Goal: Transaction & Acquisition: Book appointment/travel/reservation

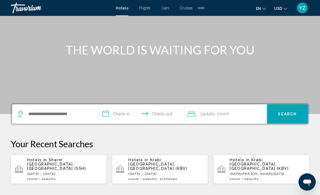
scroll to position [47, 0]
click at [71, 165] on p "Hotels in [GEOGRAPHIC_DATA], [GEOGRAPHIC_DATA] (SSH)" at bounding box center [64, 164] width 75 height 13
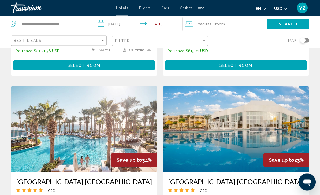
scroll to position [731, 0]
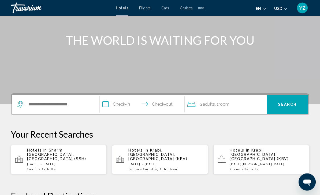
scroll to position [75, 0]
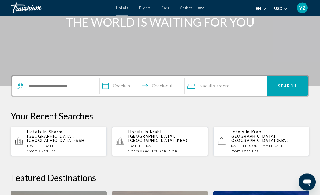
click at [76, 138] on p "Hotels in [GEOGRAPHIC_DATA], [GEOGRAPHIC_DATA] (SSH)" at bounding box center [64, 136] width 75 height 13
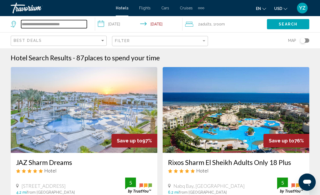
click at [33, 23] on input "**********" at bounding box center [54, 24] width 66 height 8
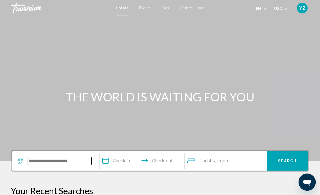
click at [40, 163] on input "Search widget" at bounding box center [60, 161] width 64 height 8
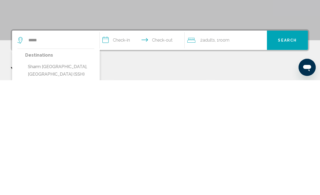
click at [40, 176] on button "Sharm [GEOGRAPHIC_DATA], [GEOGRAPHIC_DATA] (SSH)" at bounding box center [59, 185] width 69 height 18
type input "**********"
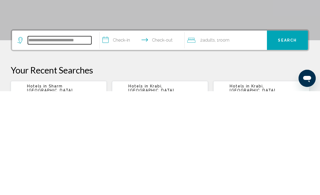
scroll to position [17, 0]
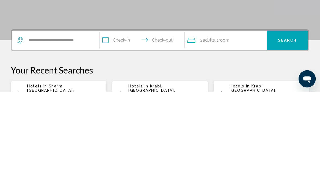
click at [106, 134] on input "**********" at bounding box center [143, 144] width 87 height 21
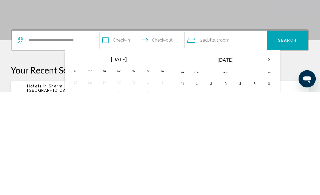
scroll to position [132, 0]
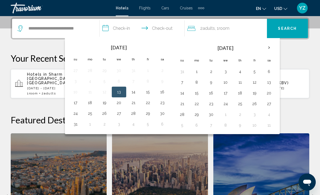
click at [165, 92] on button "16" at bounding box center [162, 92] width 9 height 8
click at [89, 116] on button "25" at bounding box center [90, 114] width 9 height 8
type input "**********"
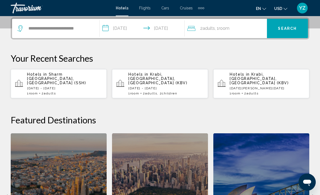
click at [292, 31] on button "Search" at bounding box center [287, 28] width 41 height 19
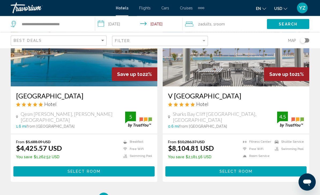
scroll to position [1028, 0]
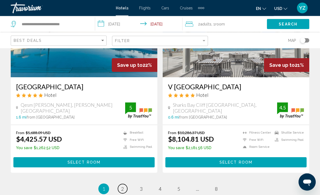
click at [127, 188] on link "page 2" at bounding box center [122, 188] width 9 height 9
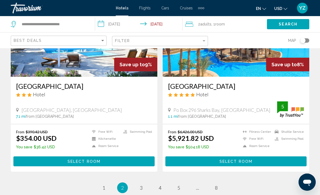
scroll to position [1049, 0]
click at [144, 183] on link "page 3" at bounding box center [141, 187] width 9 height 9
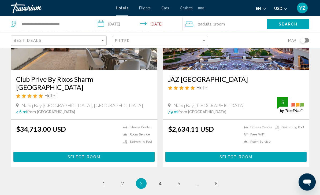
scroll to position [1048, 0]
click at [164, 179] on link "page 4" at bounding box center [160, 183] width 9 height 9
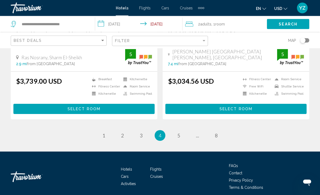
scroll to position [1105, 0]
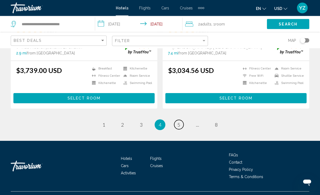
click at [179, 128] on span "5" at bounding box center [178, 125] width 3 height 6
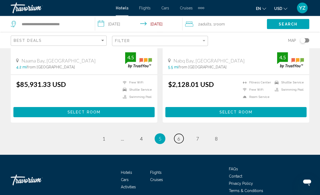
scroll to position [1104, 0]
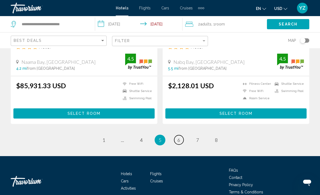
click at [181, 135] on link "page 6" at bounding box center [178, 139] width 9 height 9
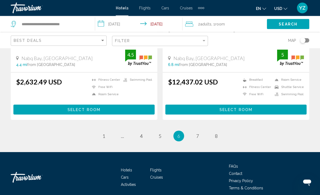
scroll to position [1106, 0]
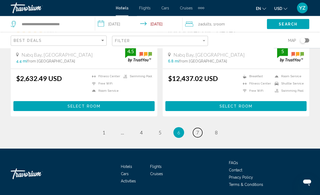
click at [199, 133] on span "7" at bounding box center [197, 133] width 3 height 6
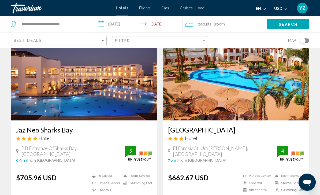
scroll to position [1004, 0]
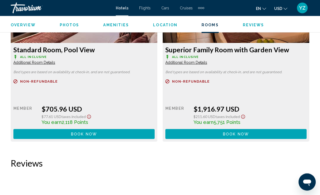
scroll to position [878, 0]
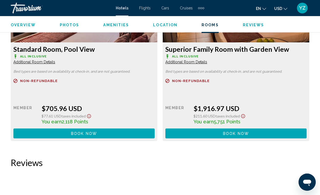
click at [119, 129] on button "Book now No longer available" at bounding box center [83, 133] width 141 height 10
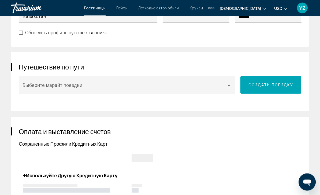
scroll to position [403, 0]
click at [228, 88] on div "Основное содержание" at bounding box center [127, 87] width 209 height 5
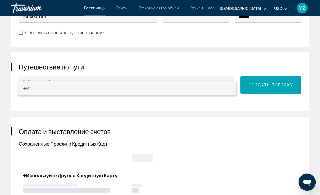
click at [189, 127] on div at bounding box center [160, 97] width 320 height 195
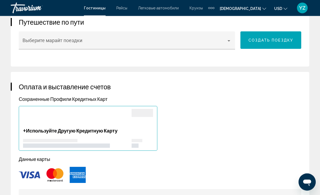
scroll to position [448, 0]
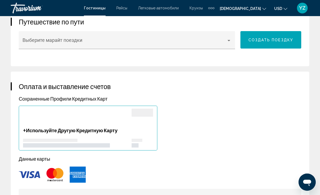
click at [103, 122] on div "Основное содержание" at bounding box center [77, 118] width 109 height 19
click at [140, 124] on div "Основное содержание" at bounding box center [142, 118] width 21 height 19
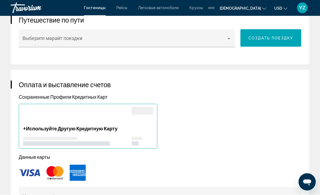
scroll to position [451, 0]
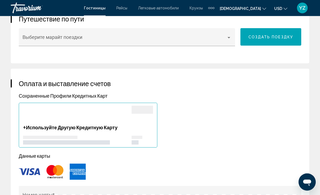
click at [130, 114] on div "Основное содержание" at bounding box center [77, 115] width 109 height 19
click at [143, 110] on div "Основное содержание" at bounding box center [142, 110] width 21 height 8
click at [92, 136] on div "+ Используйте Другую Кредитную Карту" at bounding box center [77, 135] width 109 height 20
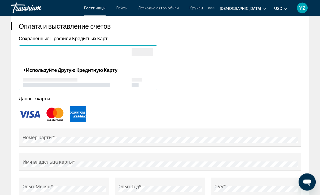
scroll to position [508, 0]
click at [34, 116] on img "Основное содержание" at bounding box center [29, 114] width 21 height 7
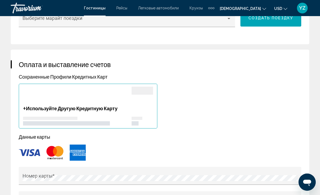
scroll to position [470, 0]
click at [131, 99] on div "Основное содержание" at bounding box center [77, 96] width 109 height 19
click at [143, 90] on div "Основное содержание" at bounding box center [142, 91] width 21 height 8
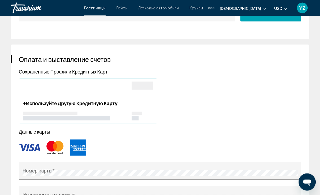
scroll to position [475, 0]
click at [127, 100] on div "Основное содержание" at bounding box center [77, 91] width 109 height 19
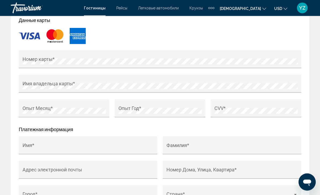
scroll to position [587, 0]
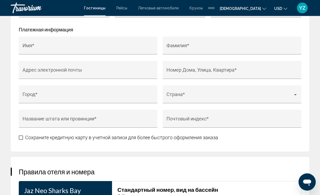
scroll to position [684, 0]
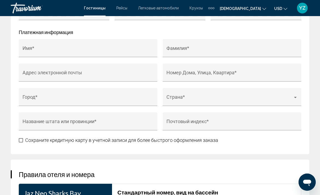
click at [297, 98] on div "Основное содержание" at bounding box center [295, 97] width 5 height 4
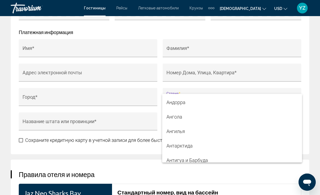
scroll to position [71, 0]
click at [283, 180] on div at bounding box center [160, 97] width 320 height 195
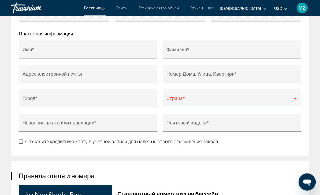
scroll to position [682, 0]
click at [300, 101] on div "Страна *" at bounding box center [232, 98] width 139 height 18
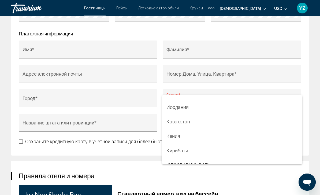
scroll to position [1661, 0]
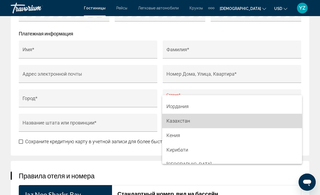
click at [187, 124] on span "Казахстан" at bounding box center [232, 121] width 131 height 14
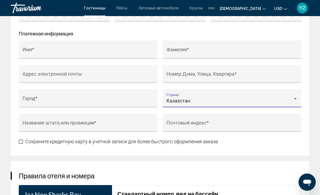
click at [288, 128] on input "Почтовый индекс *" at bounding box center [232, 125] width 131 height 5
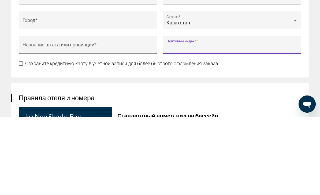
click at [123, 123] on input "Название штата или провинции *" at bounding box center [88, 125] width 131 height 5
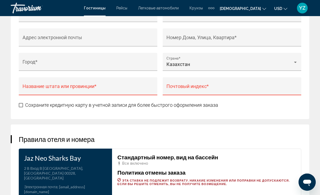
scroll to position [711, 0]
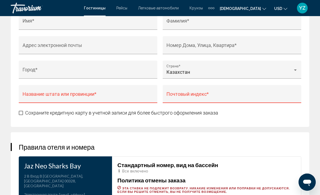
click at [237, 75] on div "Казахстан" at bounding box center [230, 71] width 127 height 5
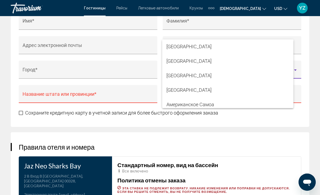
scroll to position [1652, 0]
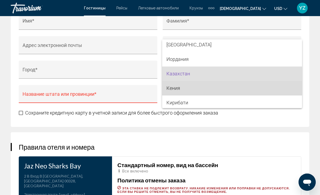
click at [228, 90] on span "Кения" at bounding box center [232, 88] width 131 height 14
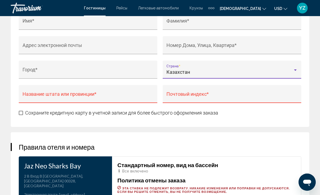
click at [261, 71] on div "Казахстан" at bounding box center [230, 71] width 127 height 5
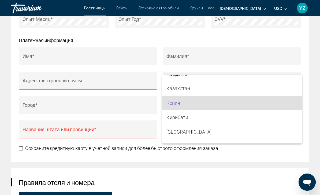
scroll to position [1671, 0]
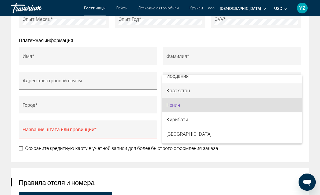
click at [185, 90] on span "Казахстан" at bounding box center [232, 90] width 131 height 14
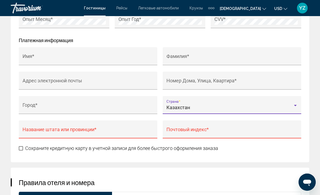
click at [298, 106] on div "Основное содержание" at bounding box center [295, 105] width 5 height 4
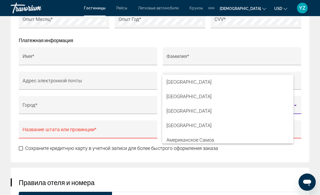
scroll to position [1652, 0]
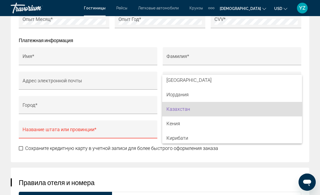
click at [317, 125] on div at bounding box center [160, 97] width 320 height 195
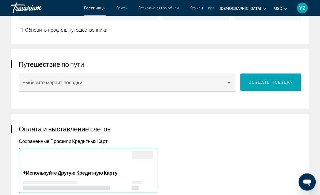
scroll to position [423, 0]
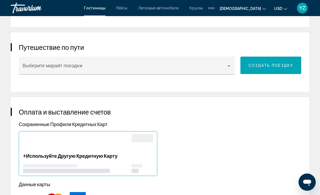
click at [44, 146] on div "Основное содержание" at bounding box center [77, 143] width 109 height 19
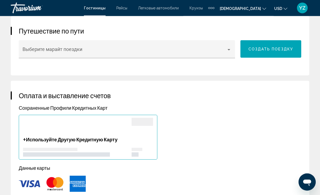
scroll to position [439, 0]
click at [25, 185] on img "Основное содержание" at bounding box center [29, 183] width 21 height 7
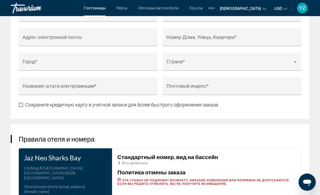
scroll to position [720, 0]
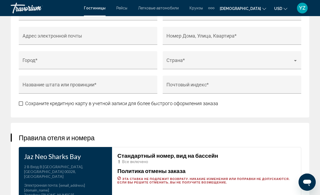
click at [84, 86] on input "Название штата или провинции *" at bounding box center [88, 86] width 131 height 5
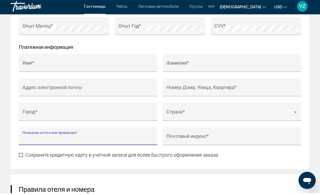
scroll to position [669, 0]
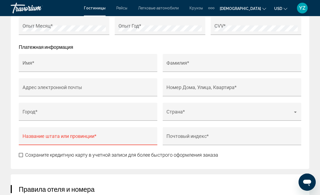
click at [29, 141] on input "Название штата или провинции *" at bounding box center [88, 138] width 131 height 5
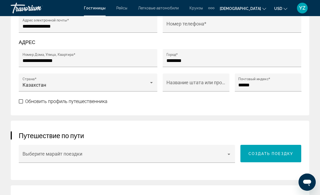
scroll to position [332, 0]
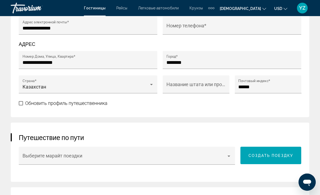
click at [34, 154] on div "Выберите марайт поездки" at bounding box center [127, 157] width 209 height 14
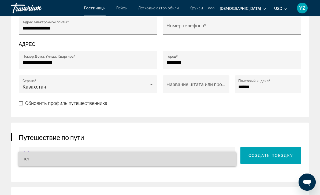
click at [26, 161] on span "нет" at bounding box center [27, 159] width 8 height 6
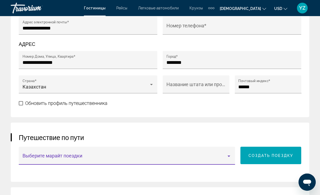
click at [293, 157] on span "СОЗДАТЬ ПОЕЗДКУ" at bounding box center [271, 155] width 45 height 4
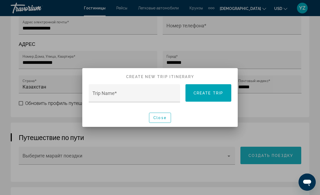
scroll to position [0, 0]
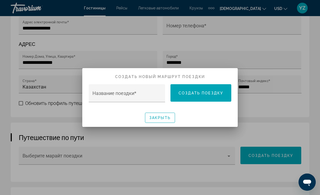
click at [144, 93] on input "Название поездки *" at bounding box center [127, 95] width 69 height 5
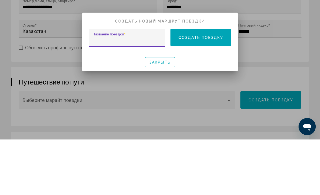
click at [288, 57] on div at bounding box center [160, 97] width 320 height 195
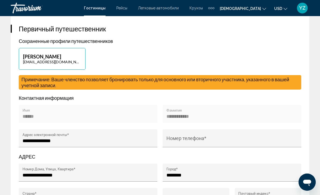
scroll to position [214, 0]
